Goal: Transaction & Acquisition: Obtain resource

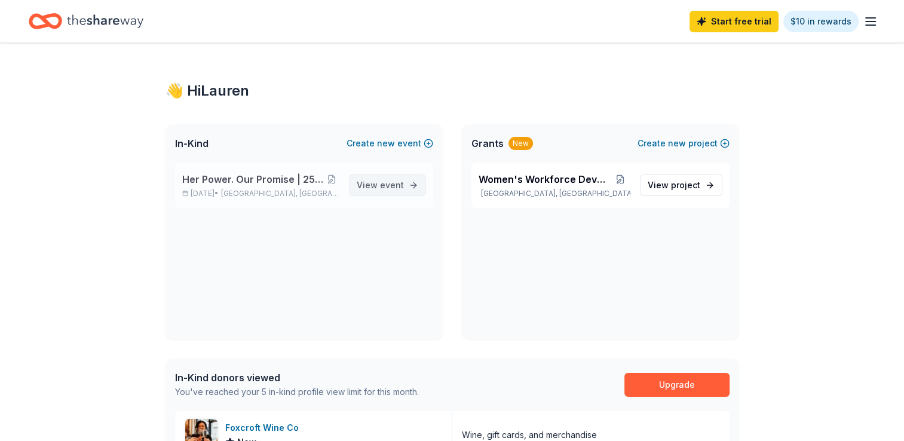
click at [370, 190] on span "View event" at bounding box center [380, 185] width 47 height 14
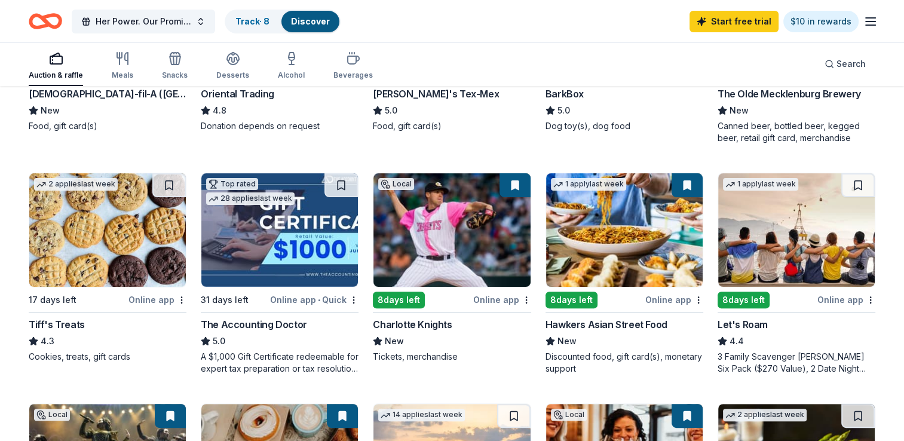
scroll to position [299, 0]
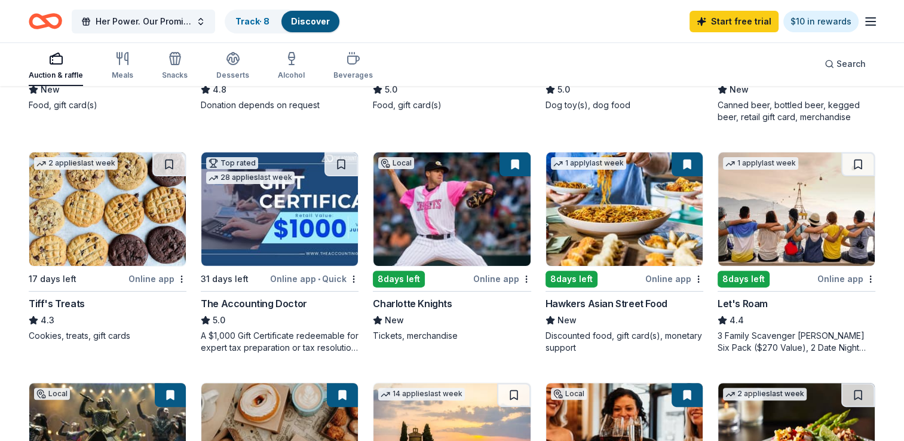
click at [426, 210] on img at bounding box center [451, 209] width 157 height 114
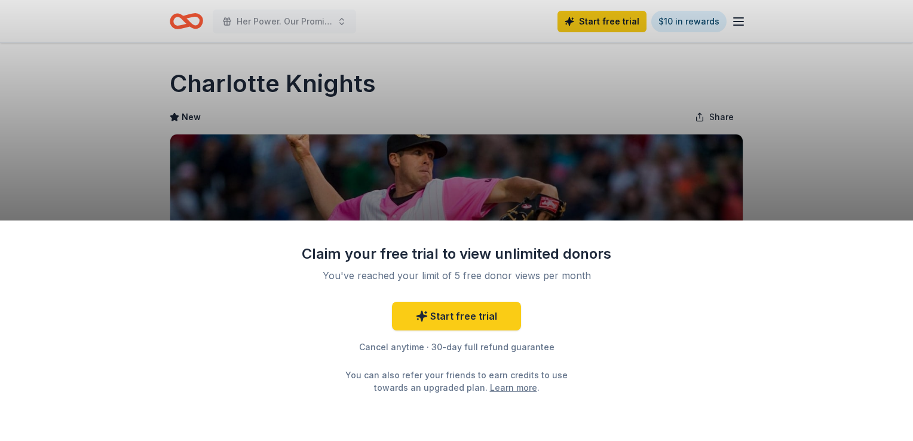
click at [803, 188] on div "Claim your free trial to view unlimited donors You've reached your limit of 5 f…" at bounding box center [456, 220] width 913 height 441
